Goal: Transaction & Acquisition: Purchase product/service

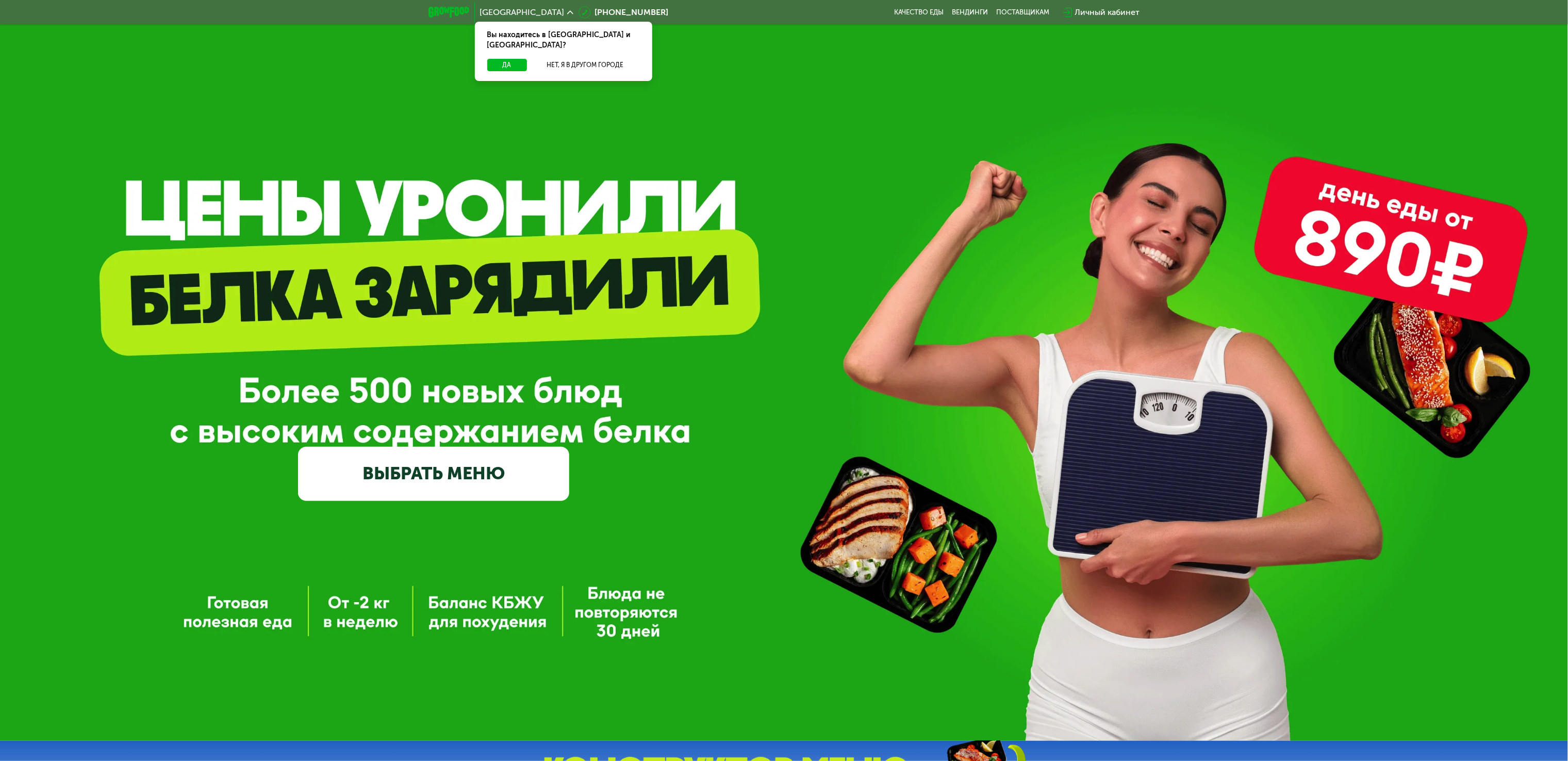
click at [127, 537] on div "GrowFood — доставка правильного питания ВЫБРАТЬ МЕНЮ" at bounding box center [784, 370] width 1568 height 741
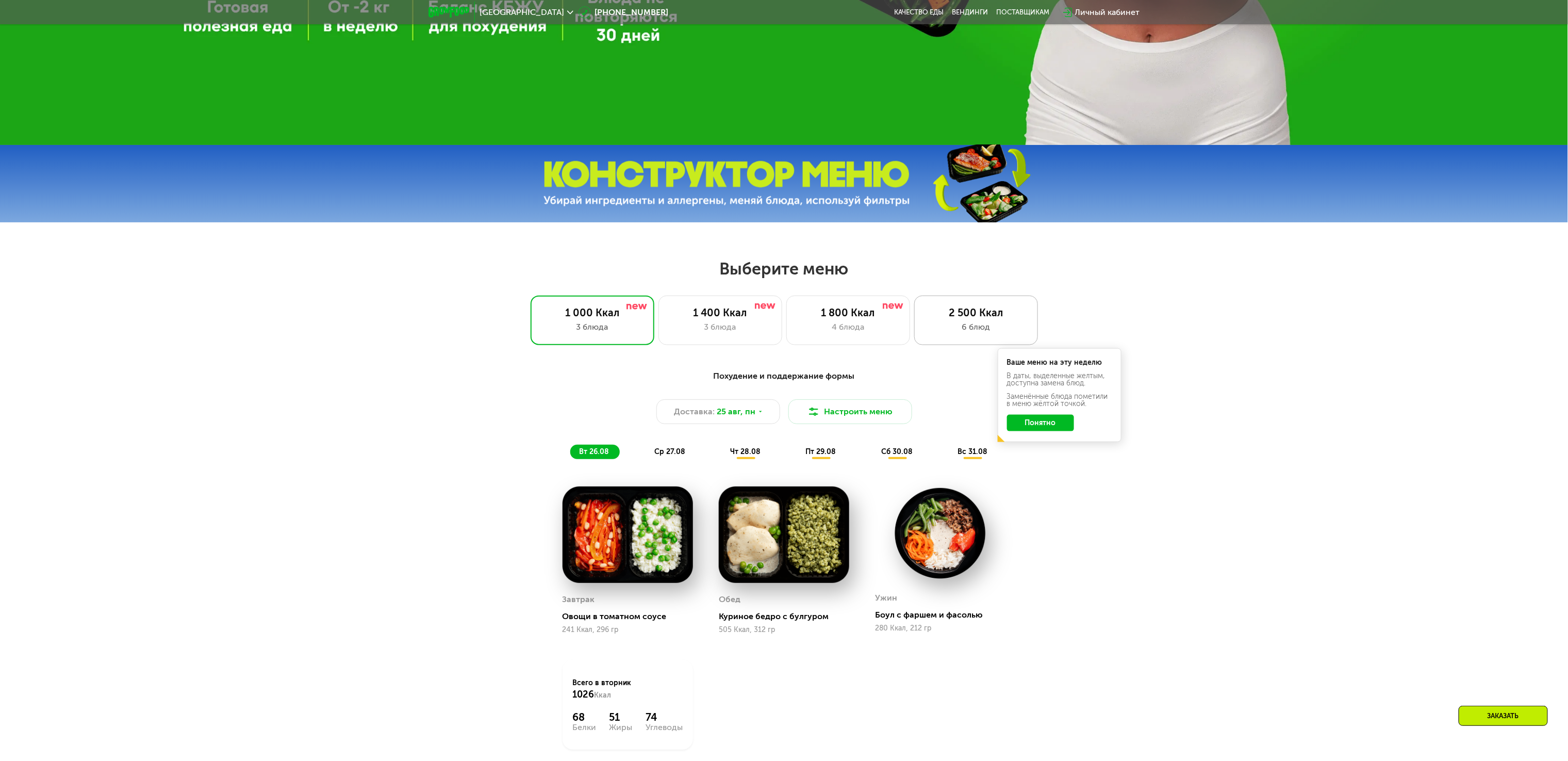
click at [972, 318] on div "2 500 Ккал" at bounding box center [976, 312] width 102 height 12
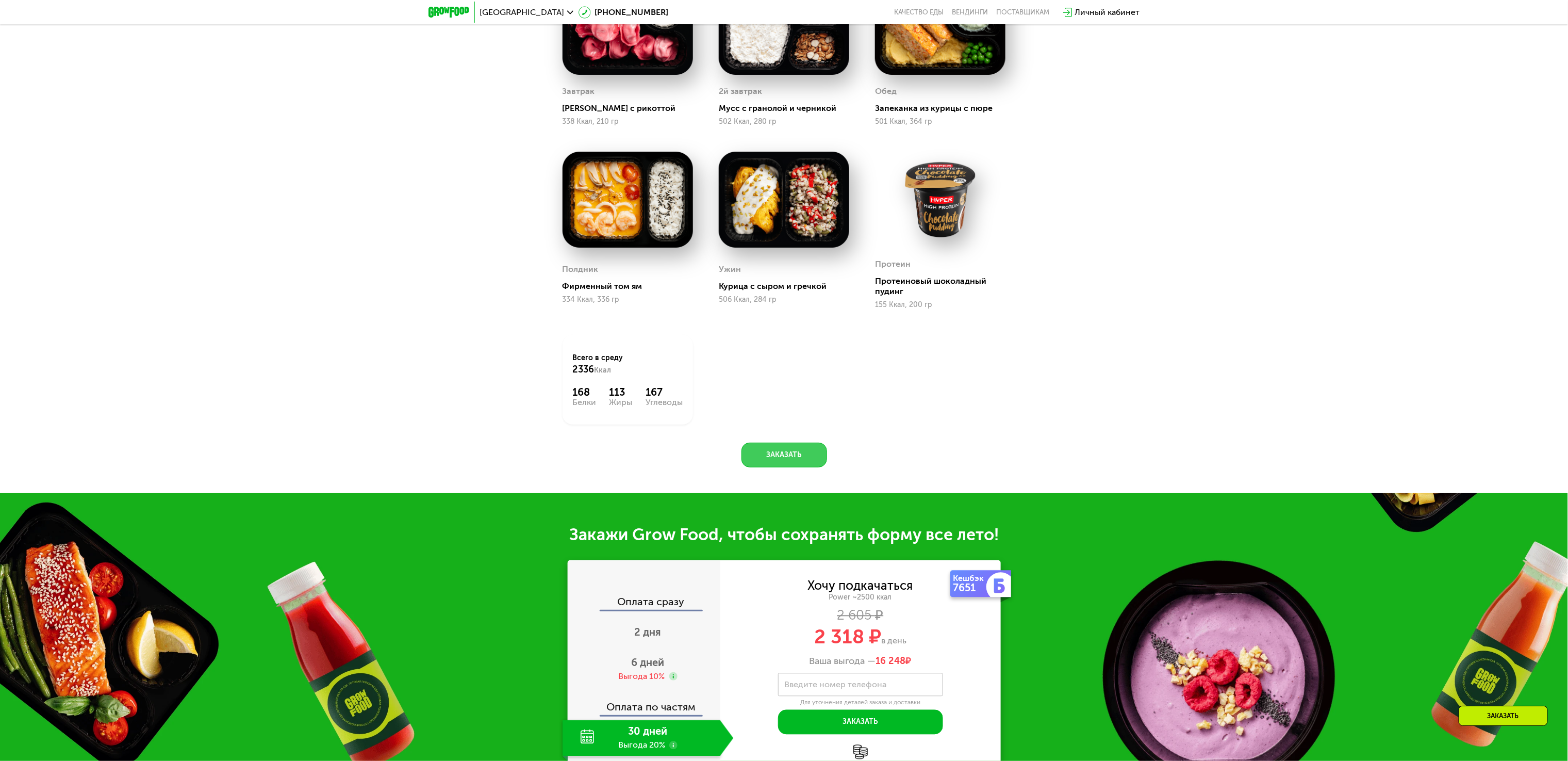
scroll to position [1381, 0]
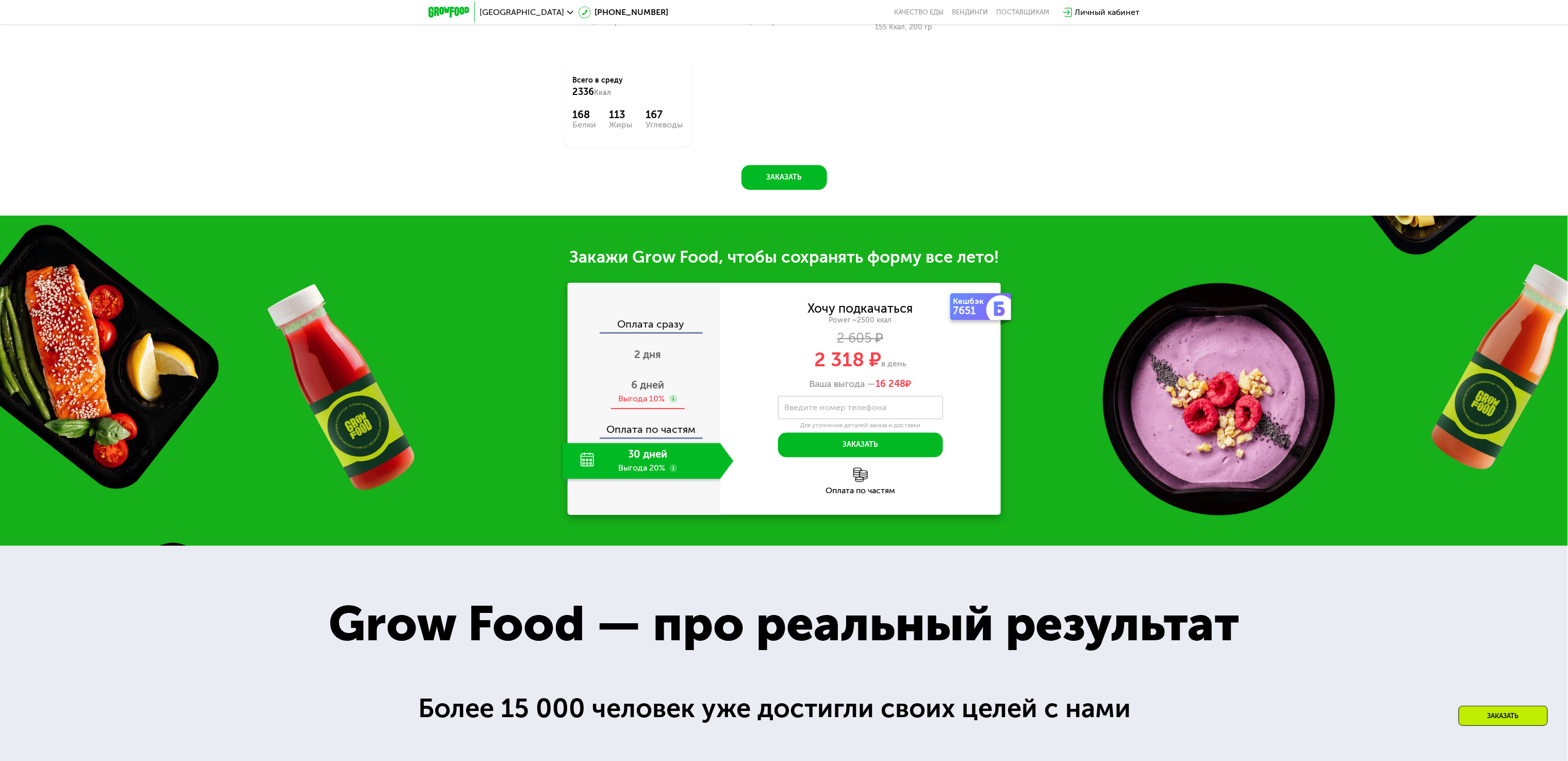
click at [643, 388] on span "6 дней" at bounding box center [649, 384] width 33 height 12
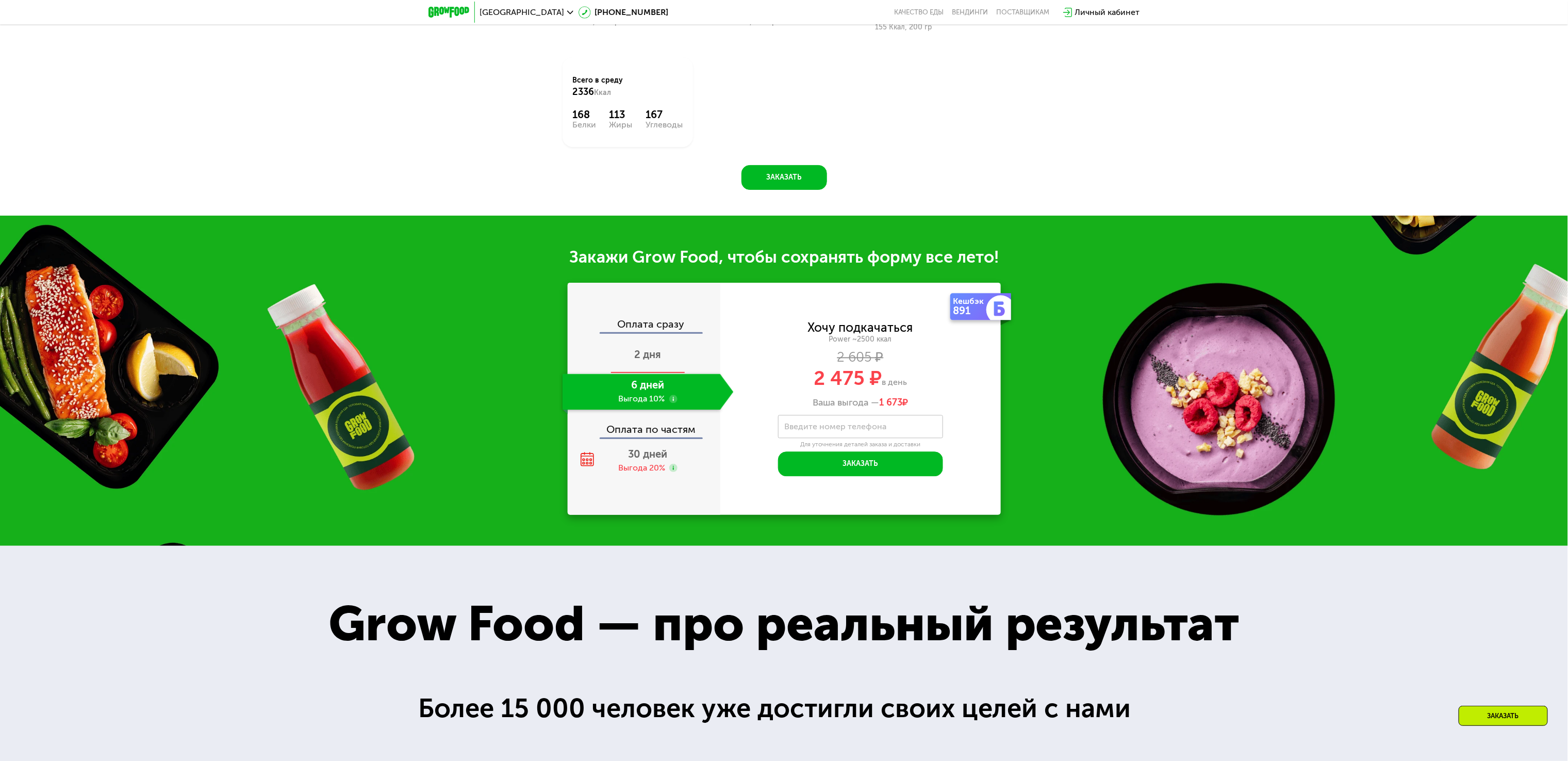
click at [662, 365] on div "2 дня" at bounding box center [648, 355] width 171 height 36
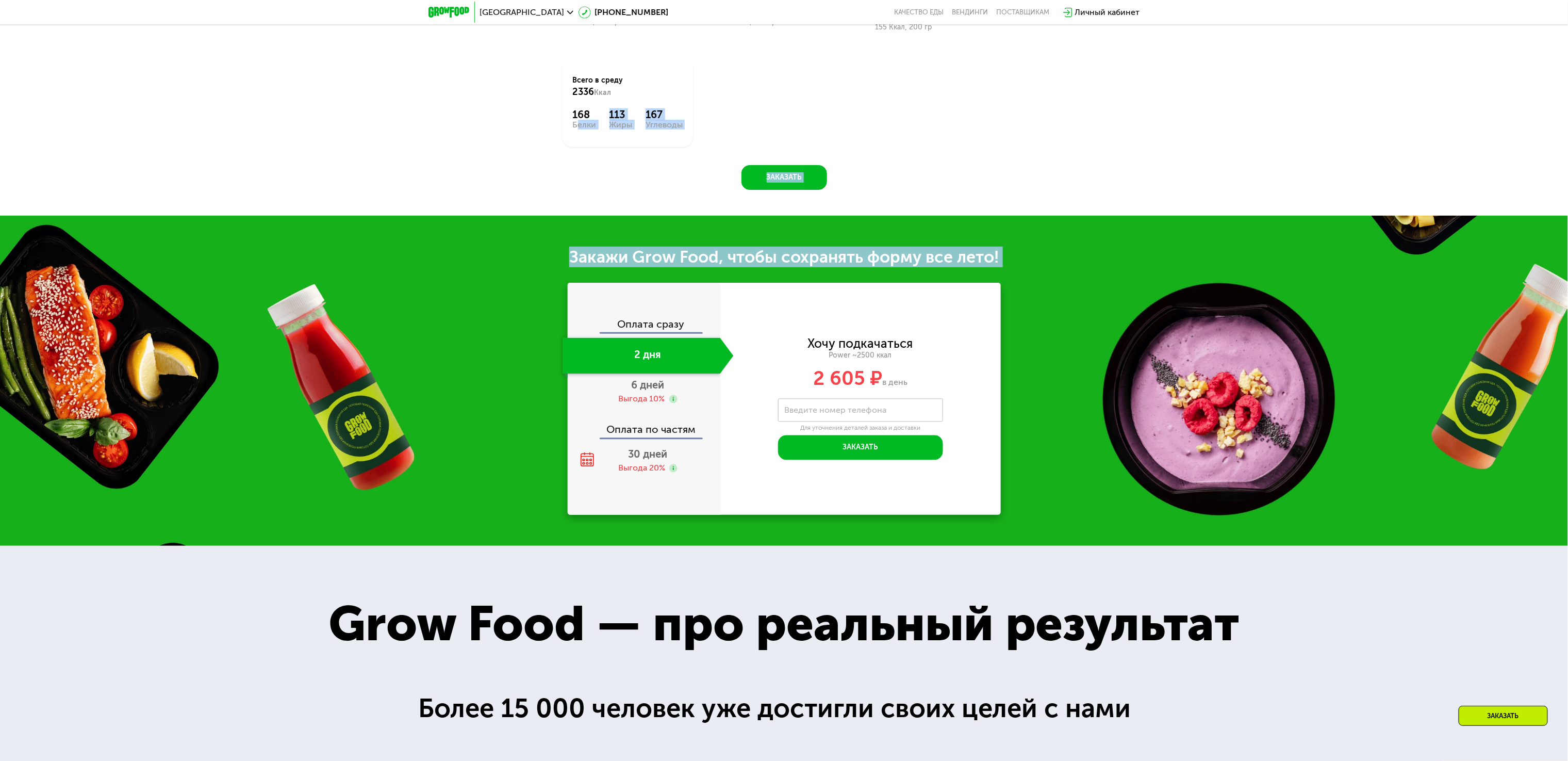
drag, startPoint x: 233, startPoint y: 157, endPoint x: 267, endPoint y: 283, distance: 130.5
click at [654, 160] on div "Всего в [DATE] 2336 Ккал 168 Белки 113 Жиры 167 Углеводы" at bounding box center [628, 102] width 156 height 115
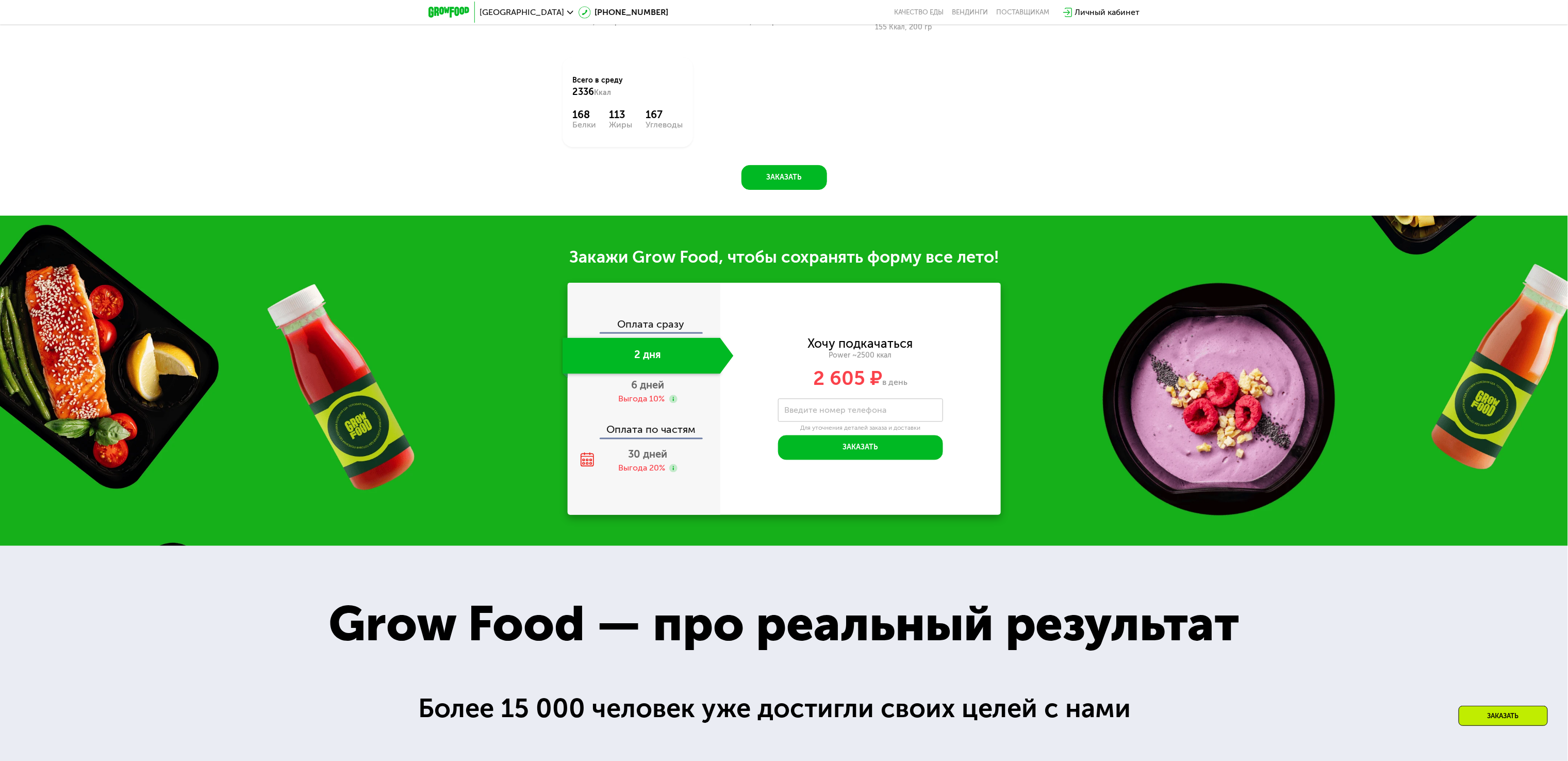
drag, startPoint x: 653, startPoint y: 272, endPoint x: 993, endPoint y: 253, distance: 340.5
click at [992, 253] on div "Закажи Grow Food, чтобы сохранять форму все лето!" at bounding box center [784, 256] width 1568 height 20
click at [996, 254] on div "Закажи Grow Food, чтобы сохранять форму все лето!" at bounding box center [784, 256] width 1568 height 20
drag, startPoint x: 1012, startPoint y: 261, endPoint x: 562, endPoint y: 246, distance: 450.2
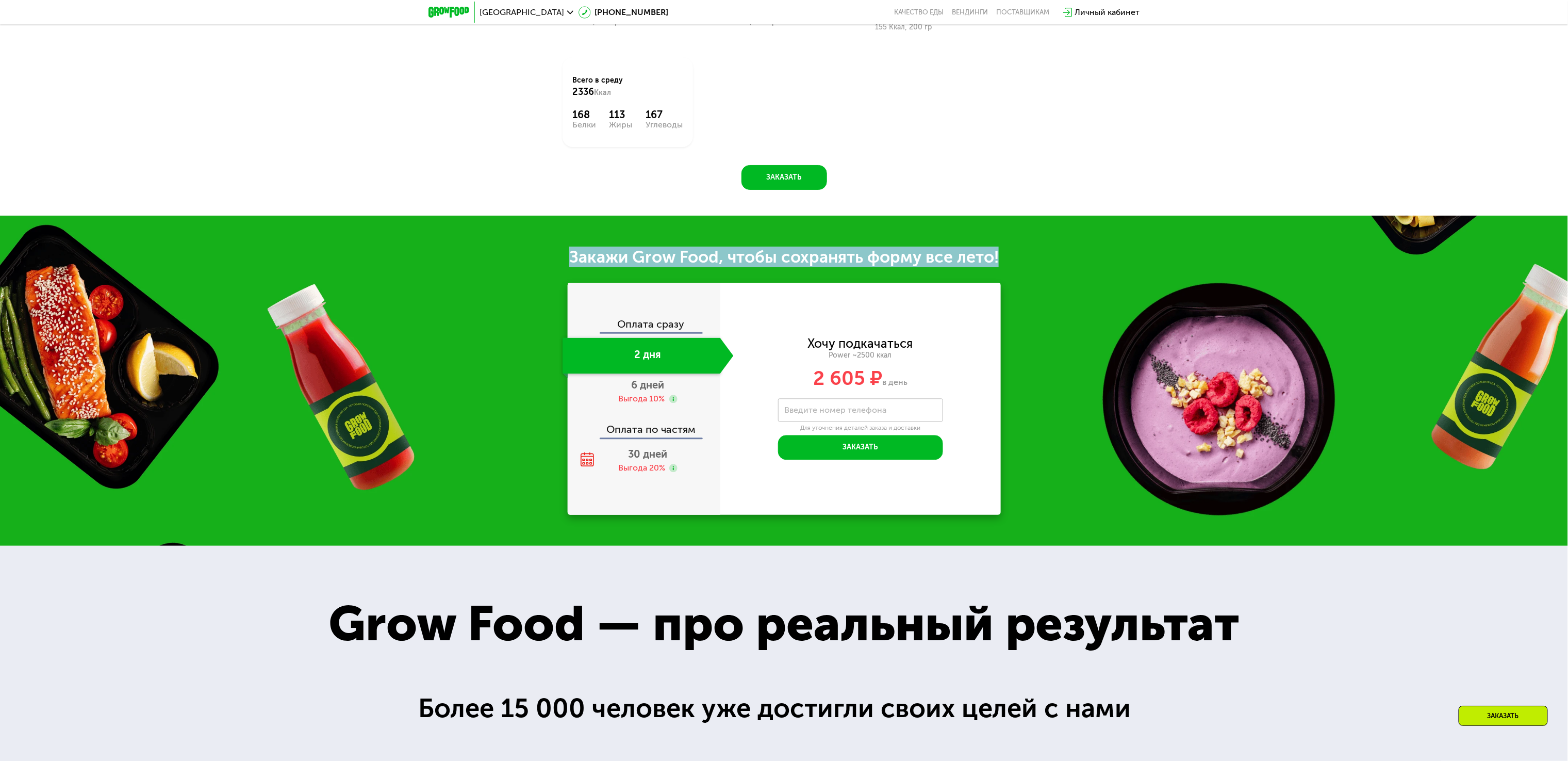
click at [562, 246] on div "Закажи Grow Food, чтобы сохранять форму все лето! Оплата сразу 2 дня 6 дней Выг…" at bounding box center [784, 380] width 1568 height 330
